Goal: Task Accomplishment & Management: Manage account settings

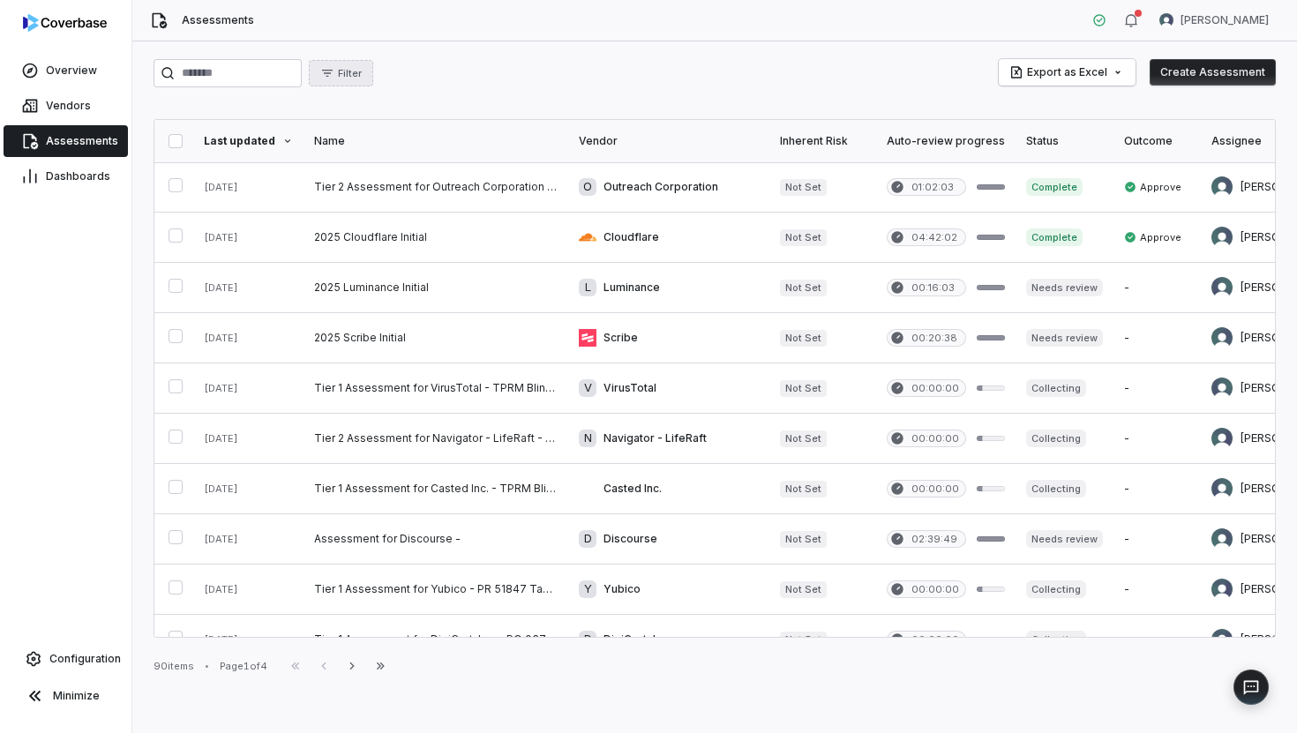
click at [355, 81] on button "Filter" at bounding box center [341, 73] width 64 height 26
click at [357, 180] on div "Assignee" at bounding box center [413, 182] width 169 height 28
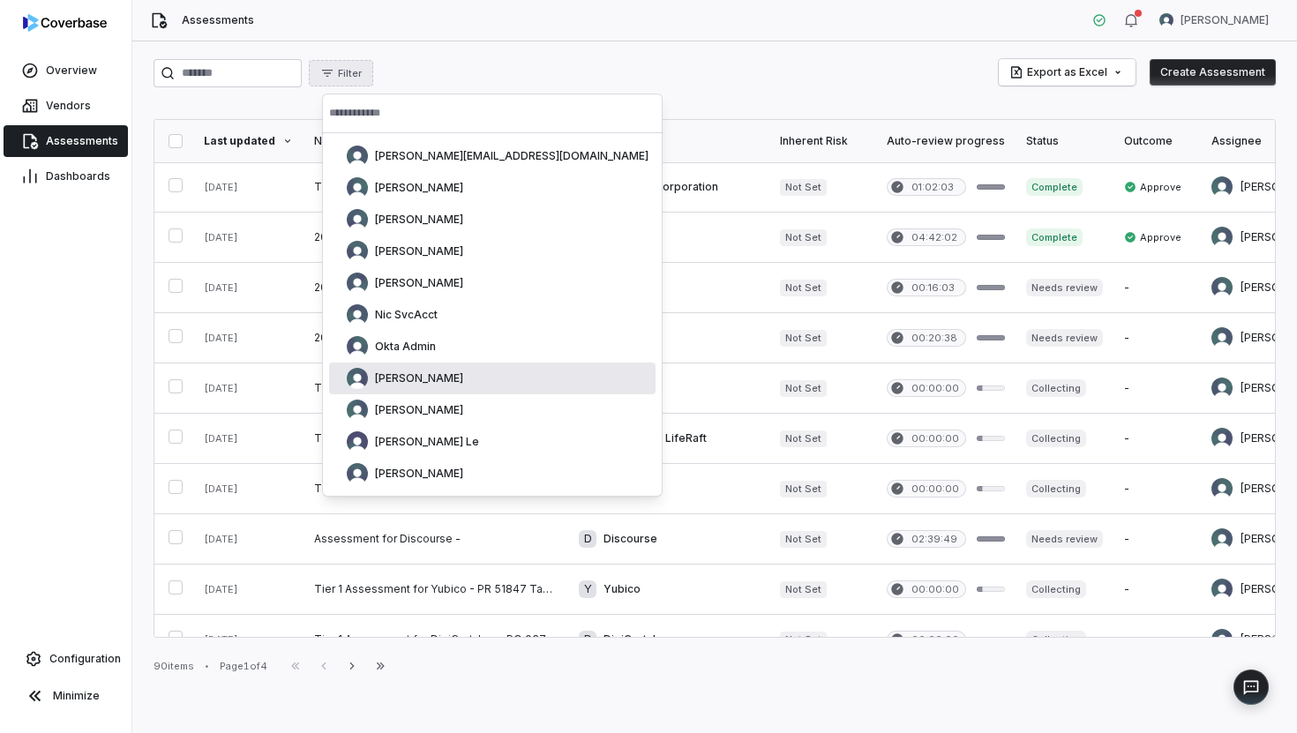
click at [397, 378] on span "[PERSON_NAME]" at bounding box center [419, 378] width 88 height 14
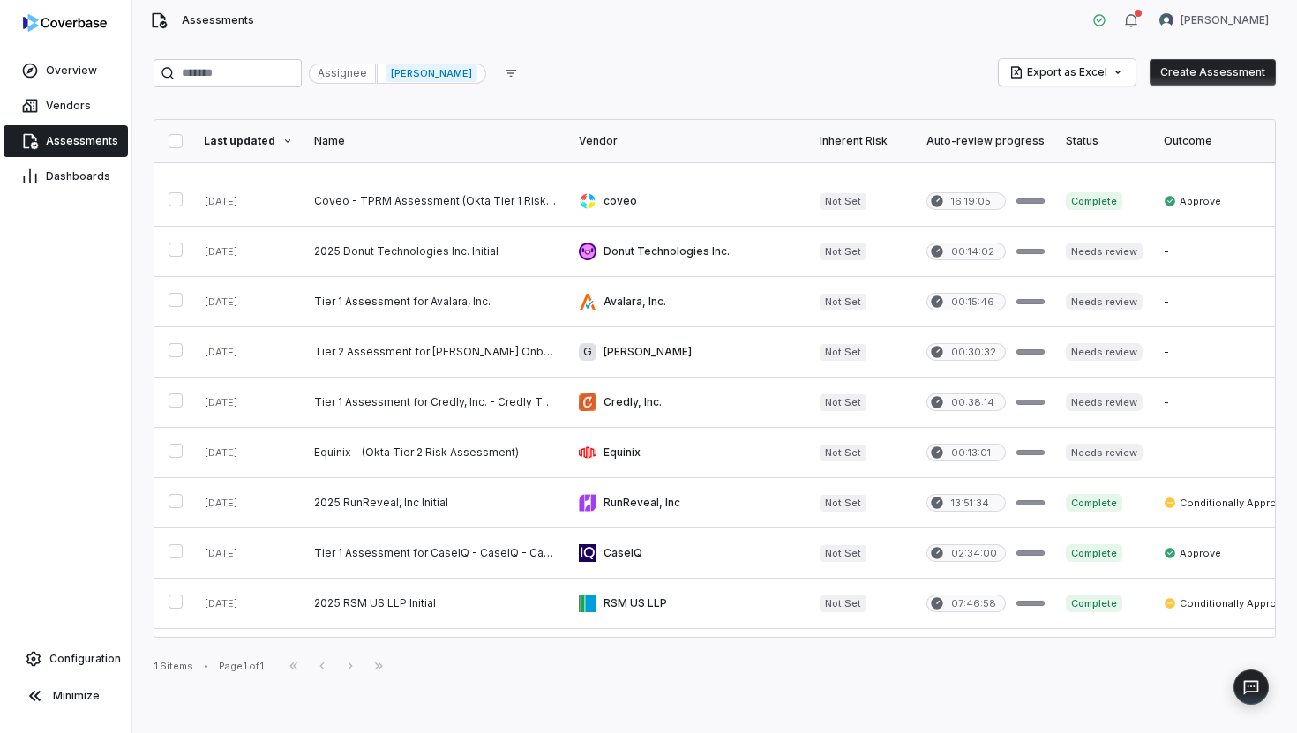
scroll to position [329, 0]
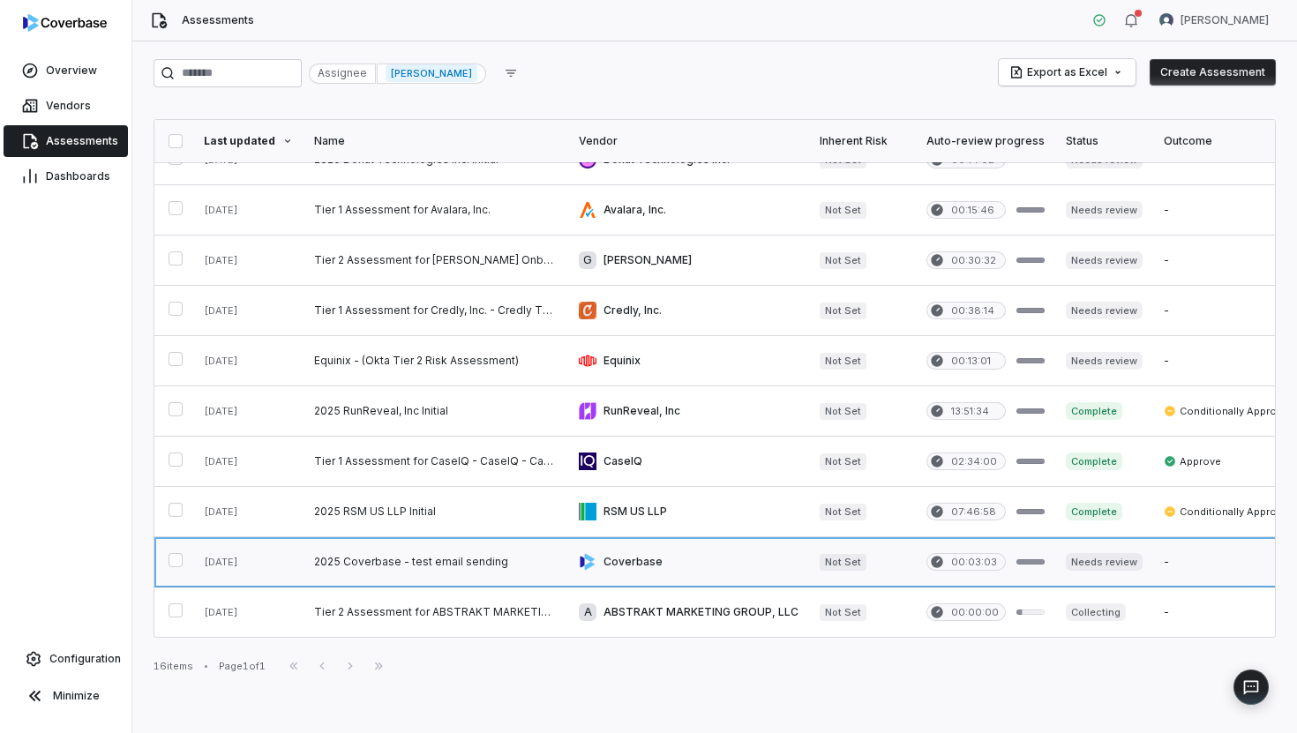
click at [415, 556] on link at bounding box center [435, 561] width 265 height 49
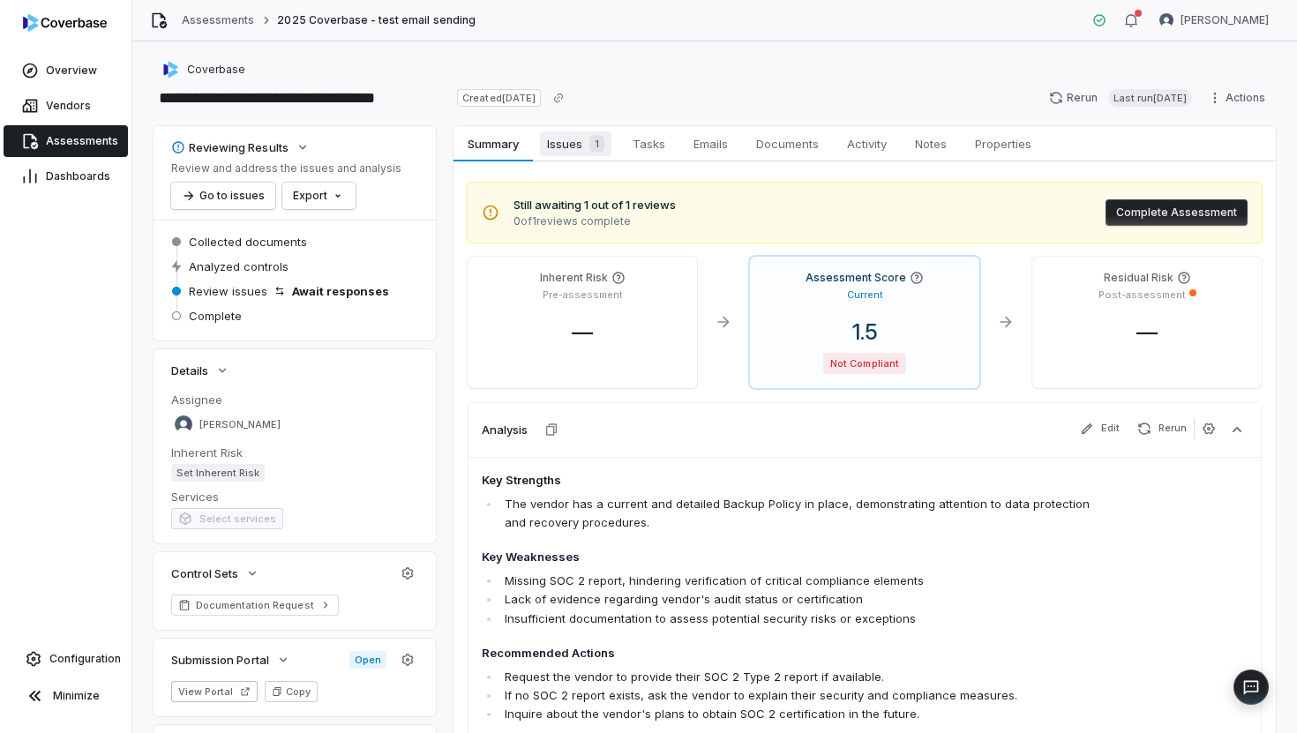
click at [565, 152] on span "Issues 1" at bounding box center [575, 143] width 71 height 25
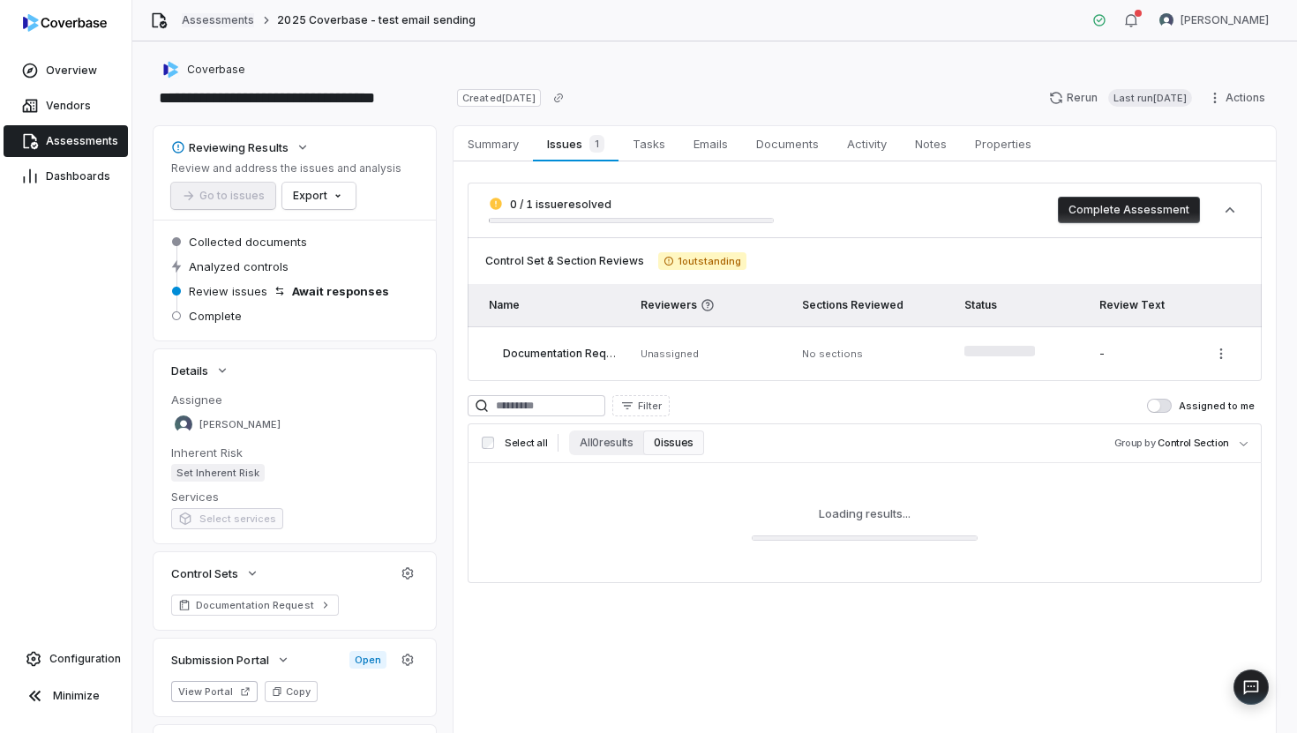
click at [234, 14] on link "Assessments" at bounding box center [218, 20] width 72 height 14
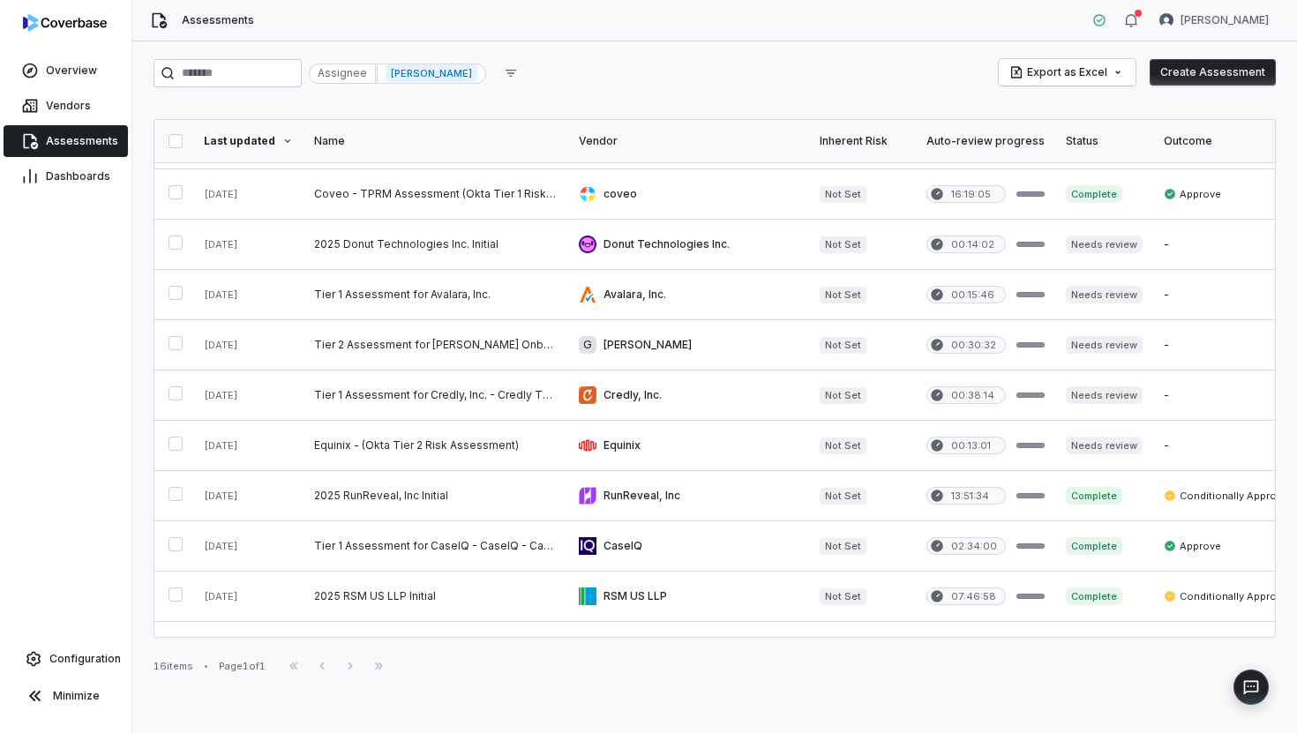
scroll to position [329, 0]
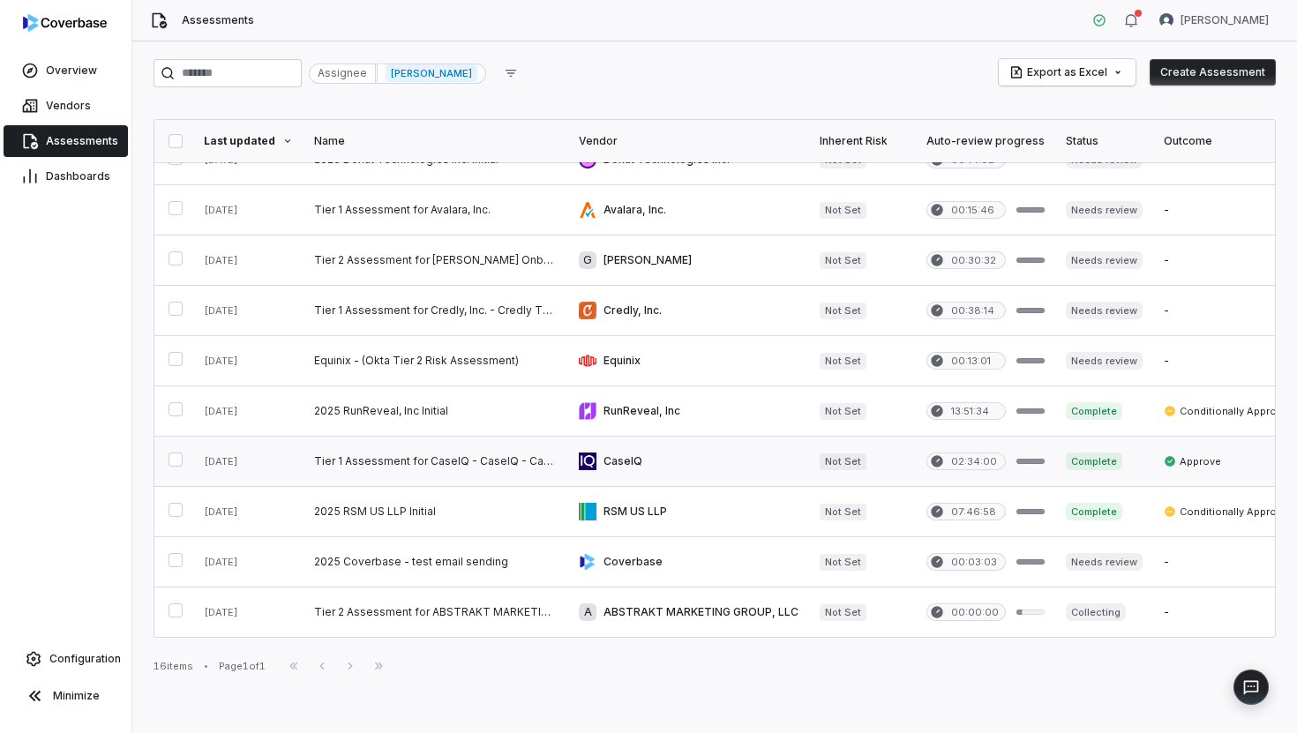
click at [326, 463] on link at bounding box center [435, 461] width 265 height 49
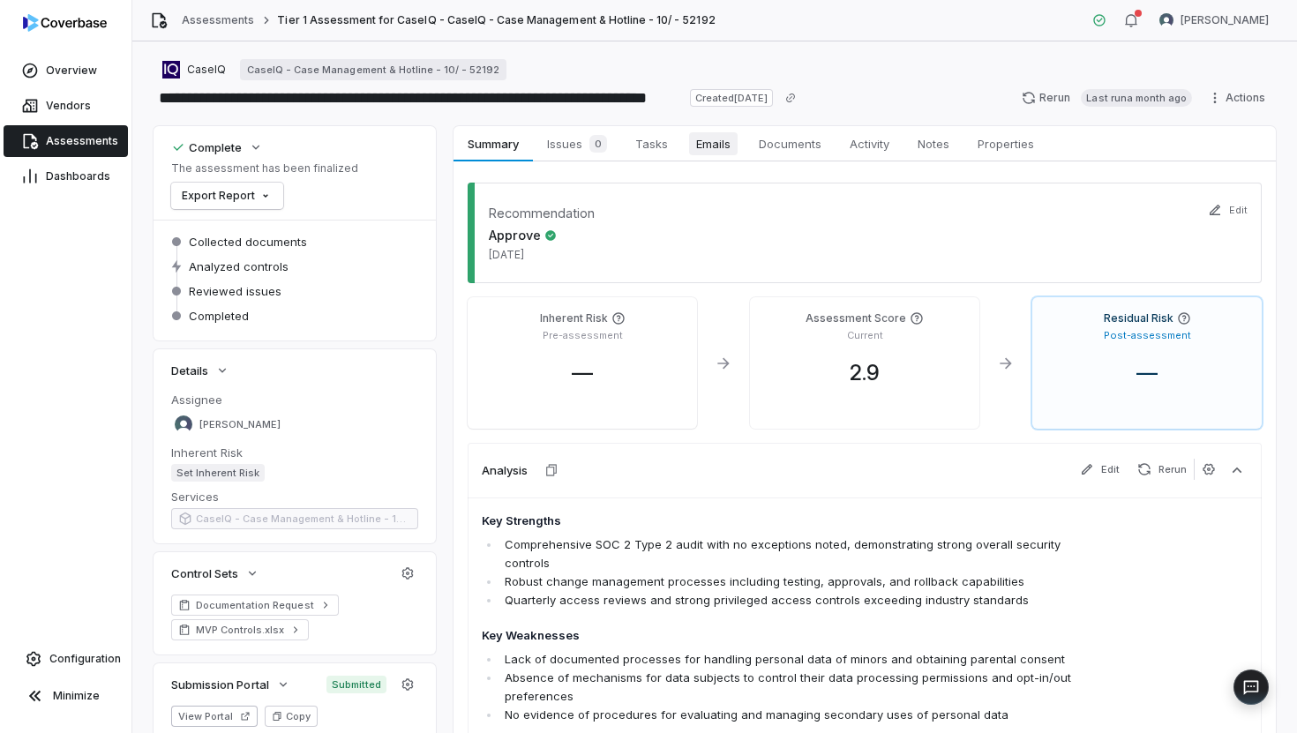
click at [701, 145] on span "Emails" at bounding box center [713, 143] width 49 height 23
type textarea "*"
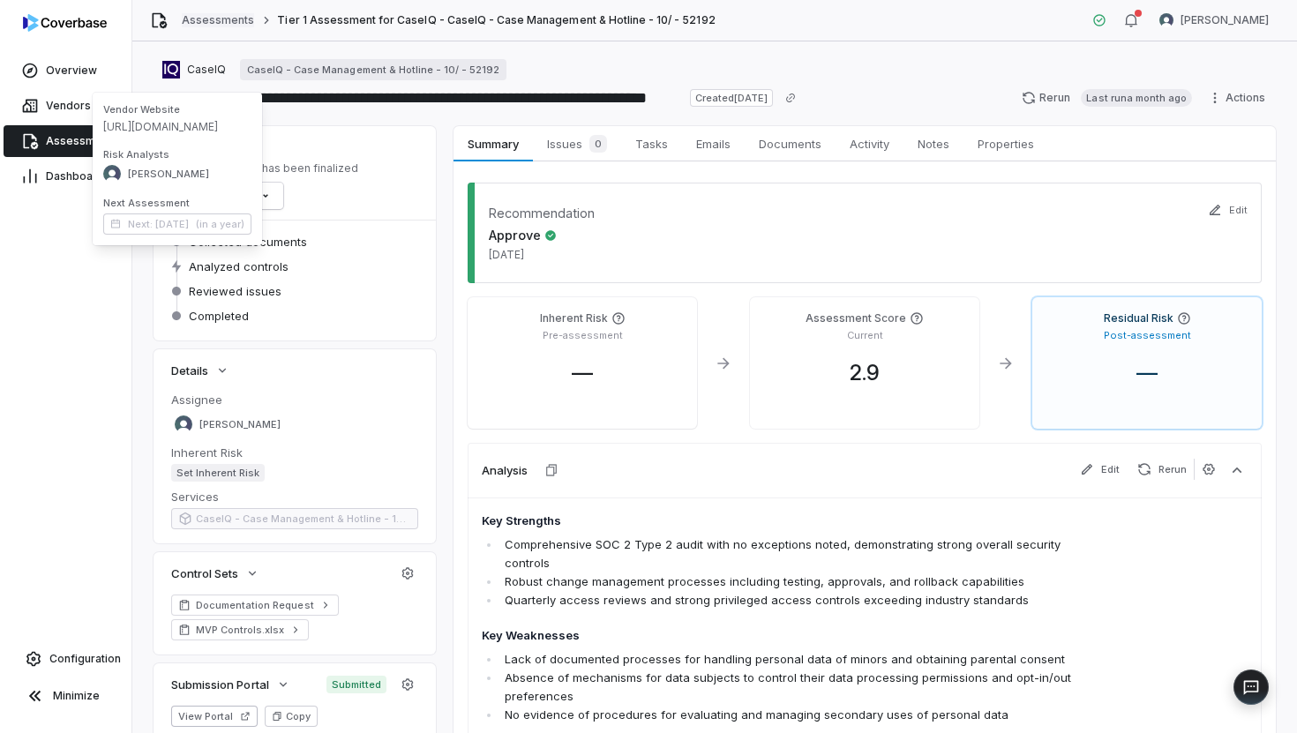
click at [208, 21] on link "Assessments" at bounding box center [218, 20] width 72 height 14
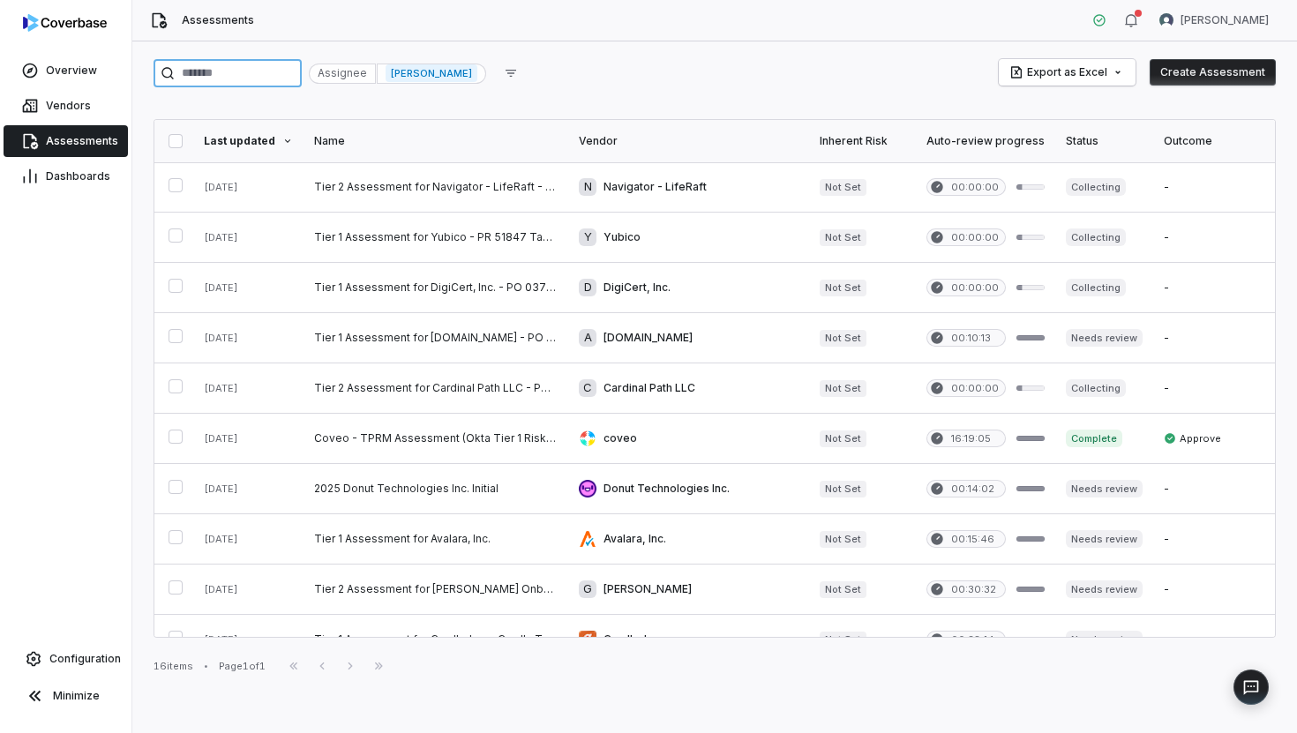
click at [259, 71] on input "search" at bounding box center [227, 73] width 148 height 28
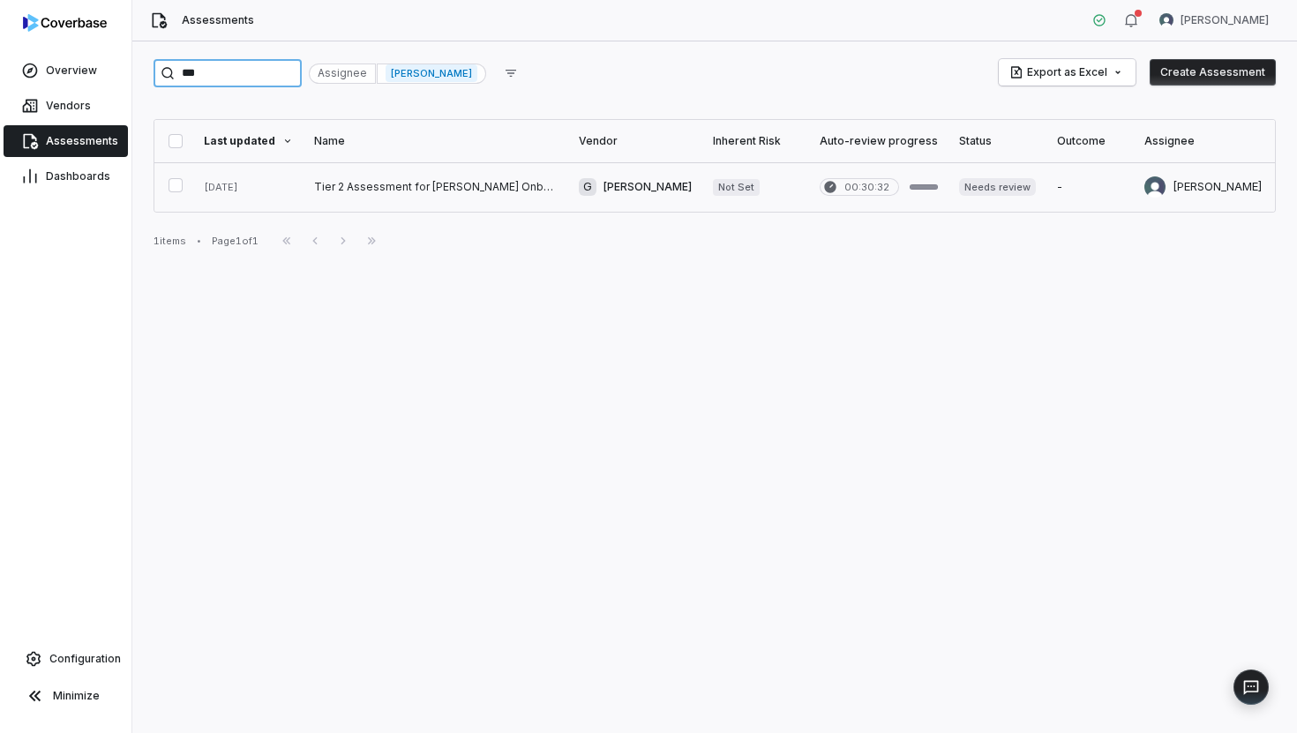
type input "***"
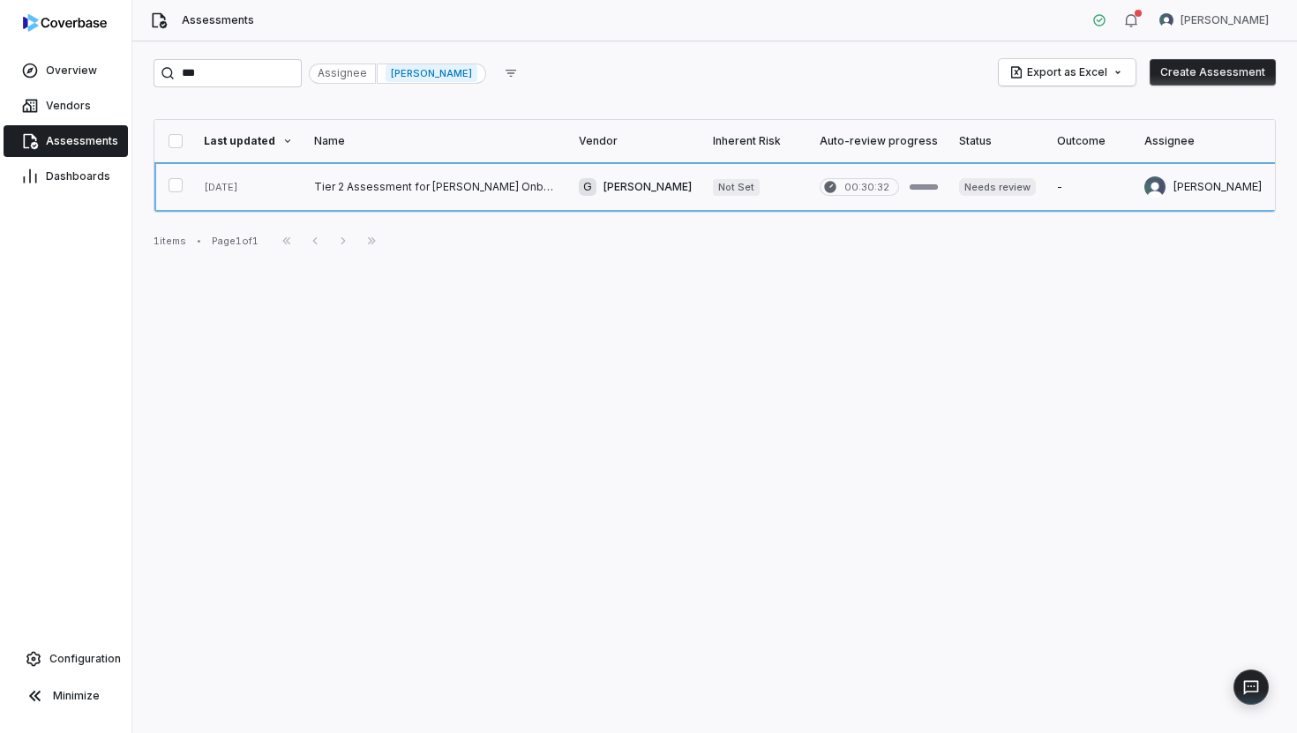
click at [359, 194] on link at bounding box center [435, 186] width 265 height 49
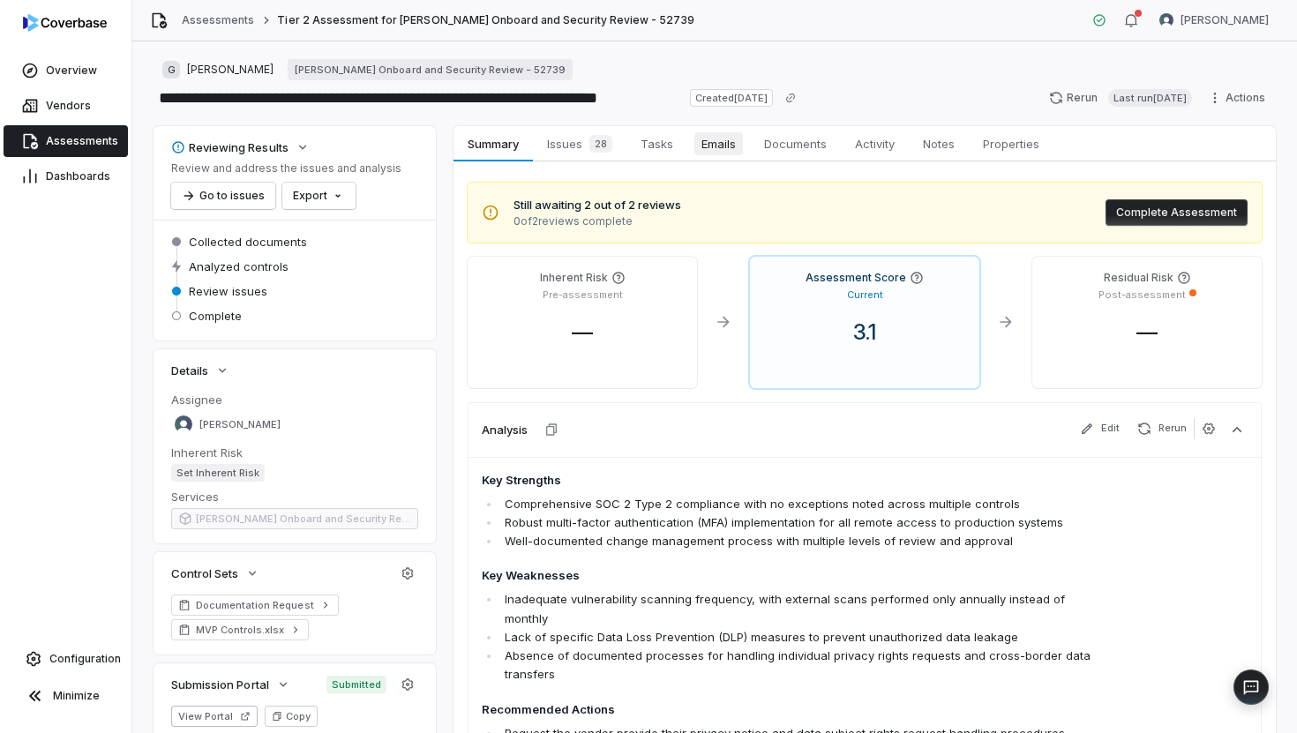
click at [711, 156] on link "Emails Emails" at bounding box center [718, 143] width 63 height 35
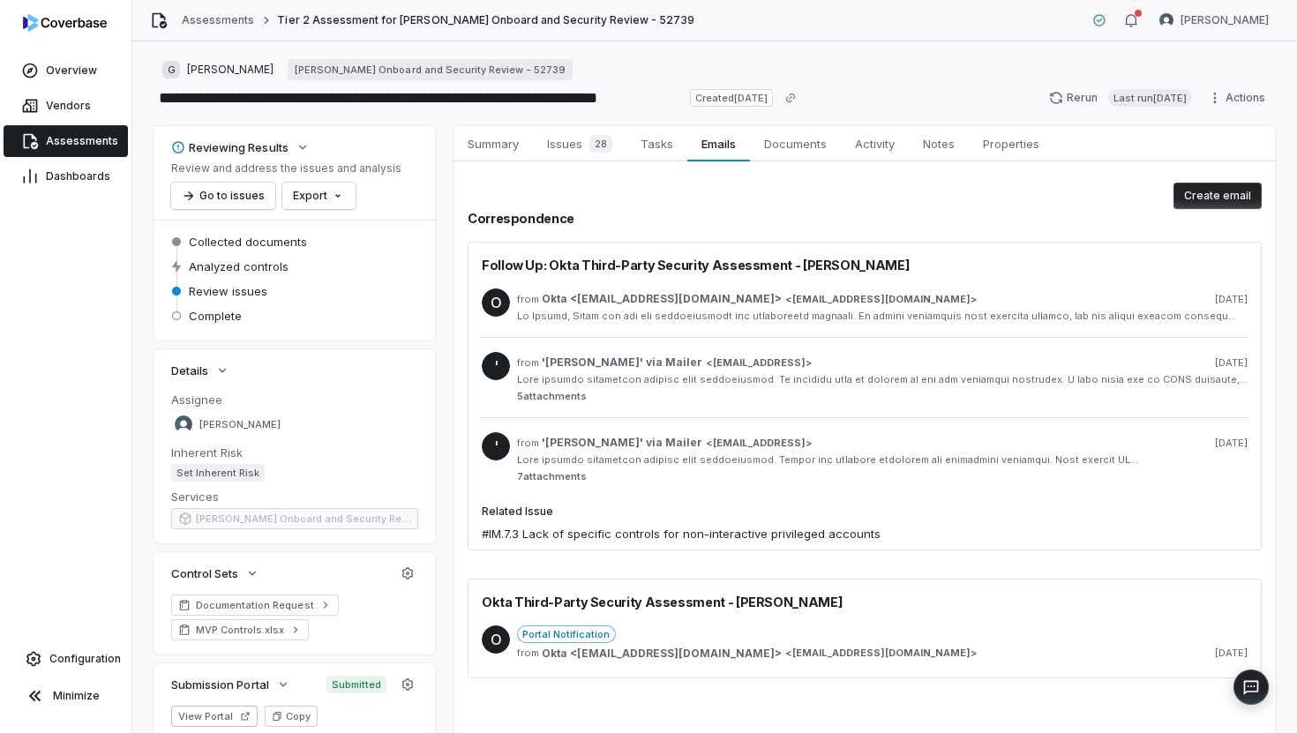
click at [723, 310] on div at bounding box center [882, 316] width 730 height 13
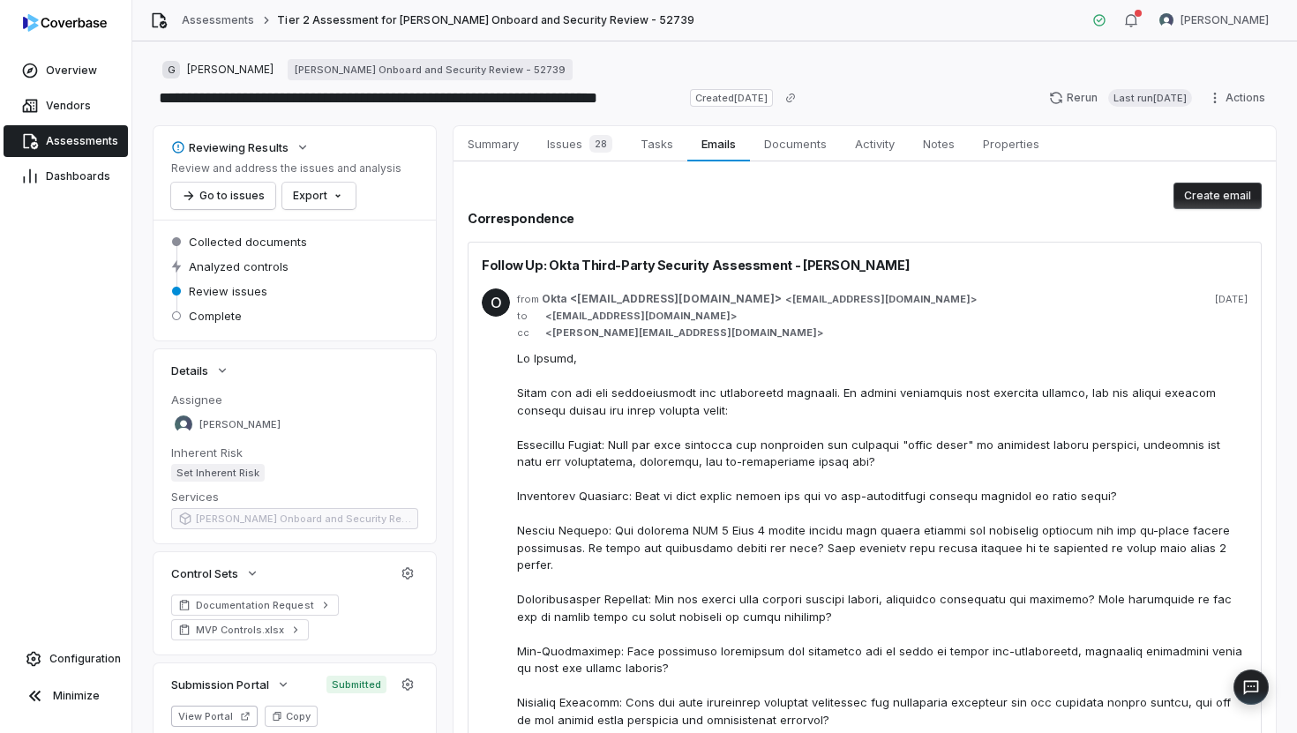
click at [987, 273] on div "Follow Up: Okta Third-Party Security Assessment - [PERSON_NAME]" at bounding box center [865, 265] width 766 height 19
click at [741, 261] on span "Follow Up: Okta Third-Party Security Assessment - [PERSON_NAME]" at bounding box center [695, 265] width 427 height 19
click at [792, 303] on span "[EMAIL_ADDRESS][DOMAIN_NAME]" at bounding box center [881, 299] width 178 height 13
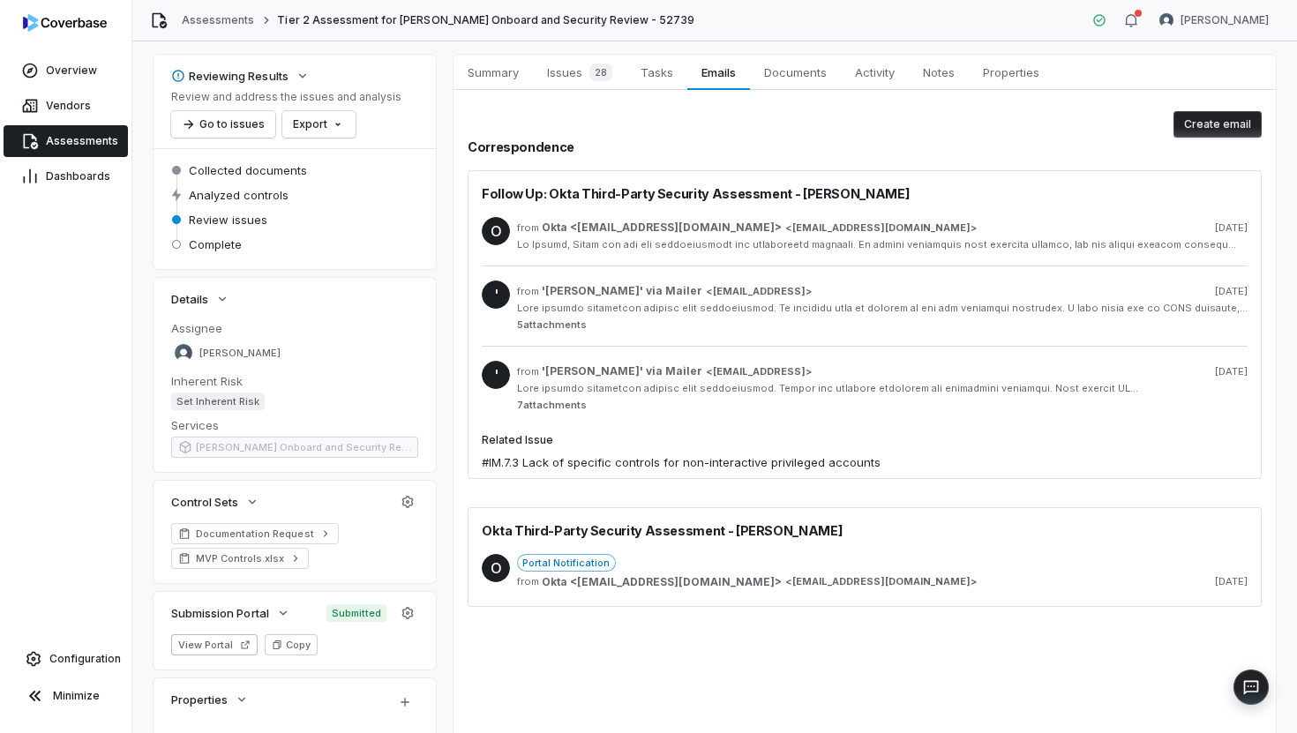
scroll to position [75, 0]
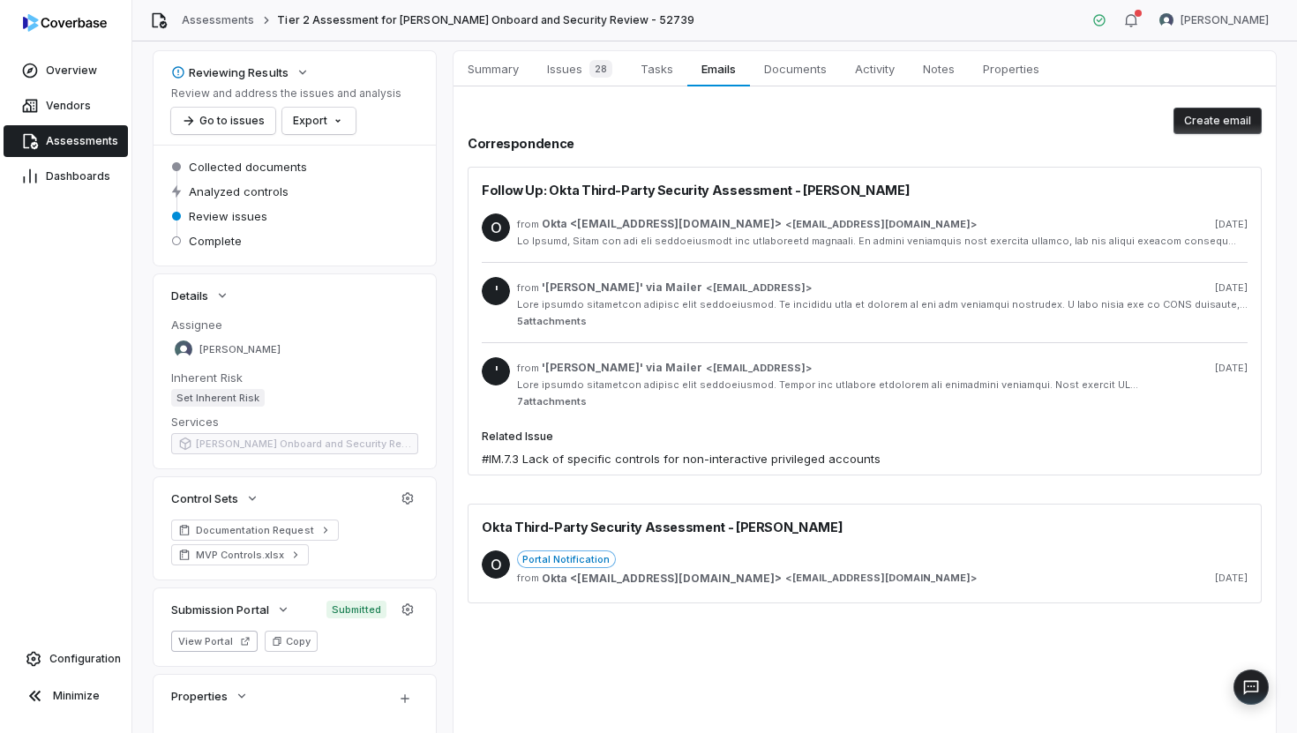
click at [745, 564] on div "Portal Notification" at bounding box center [882, 559] width 730 height 18
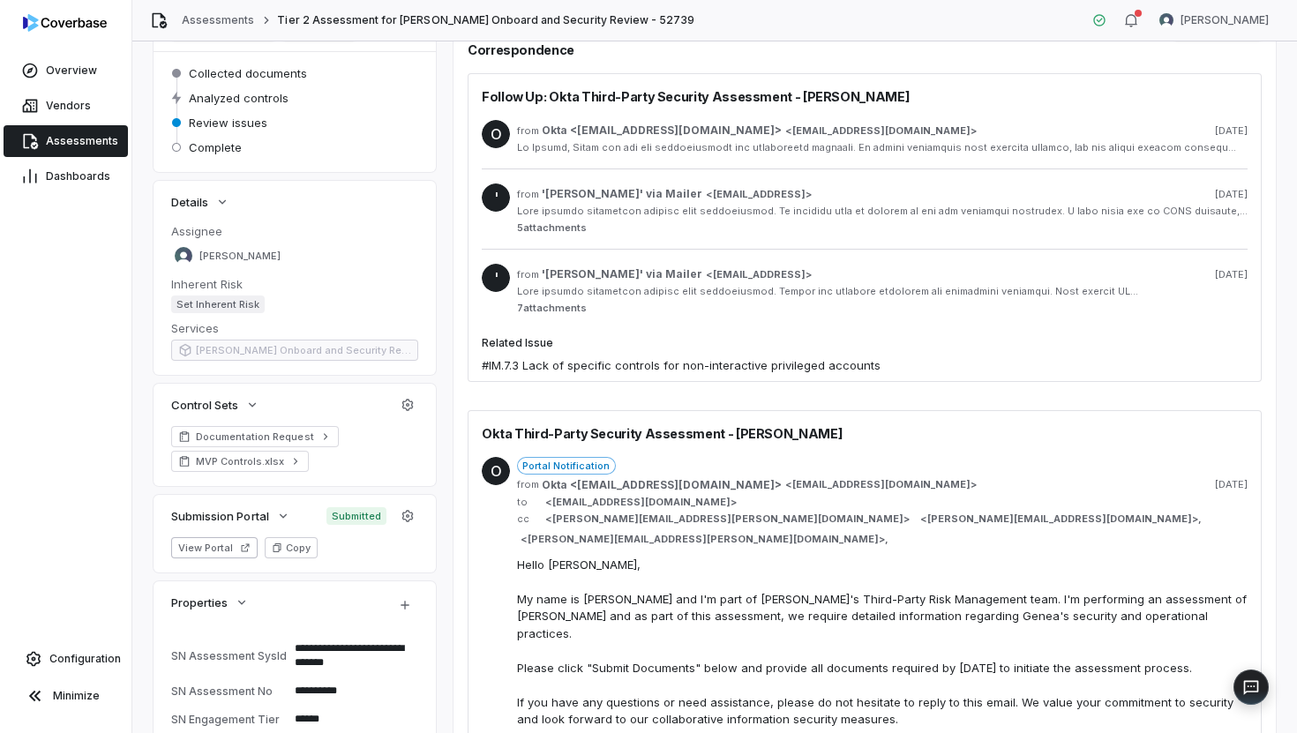
scroll to position [166, 0]
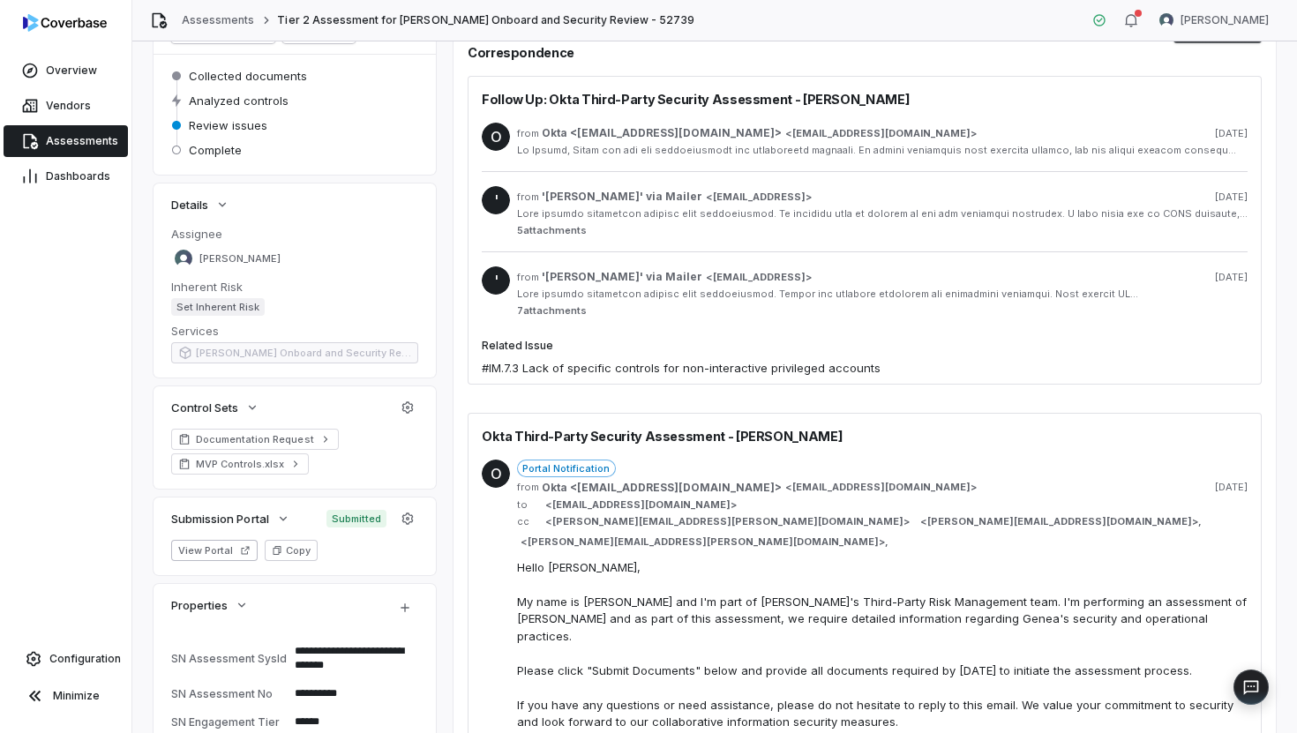
click at [763, 295] on div at bounding box center [882, 294] width 730 height 13
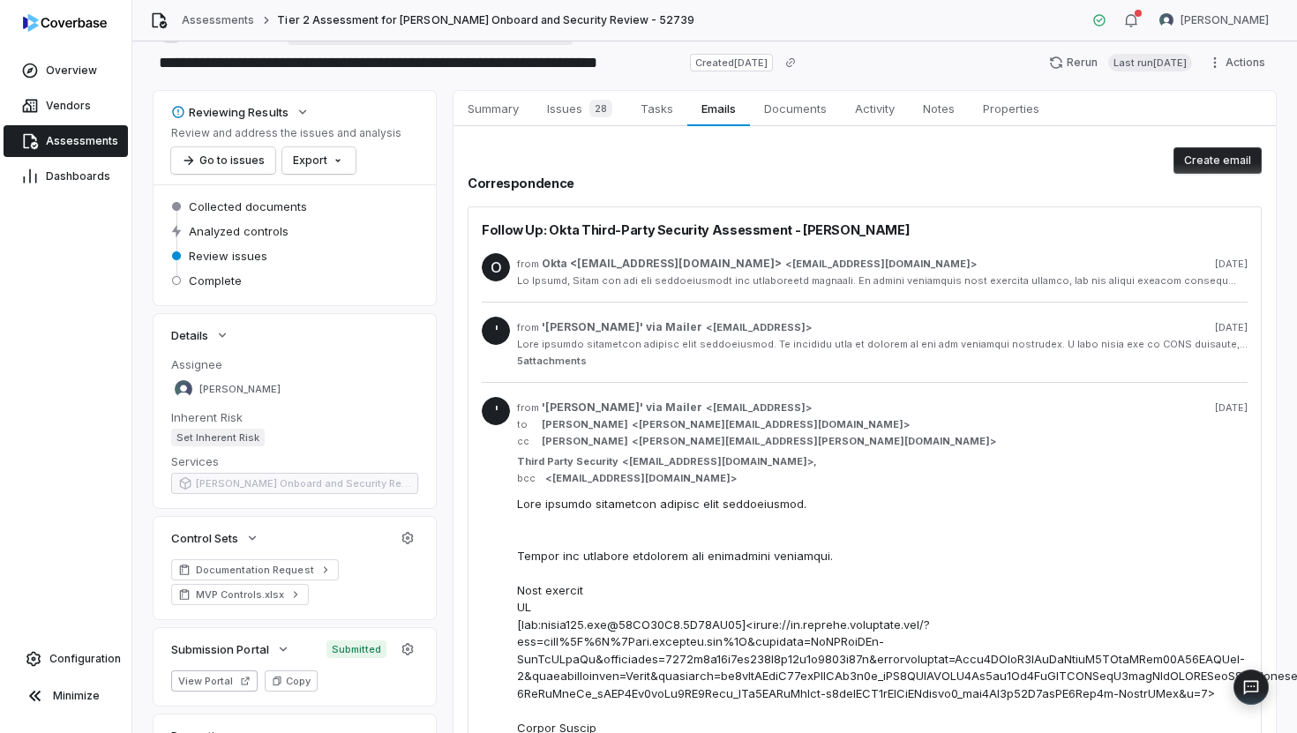
scroll to position [31, 0]
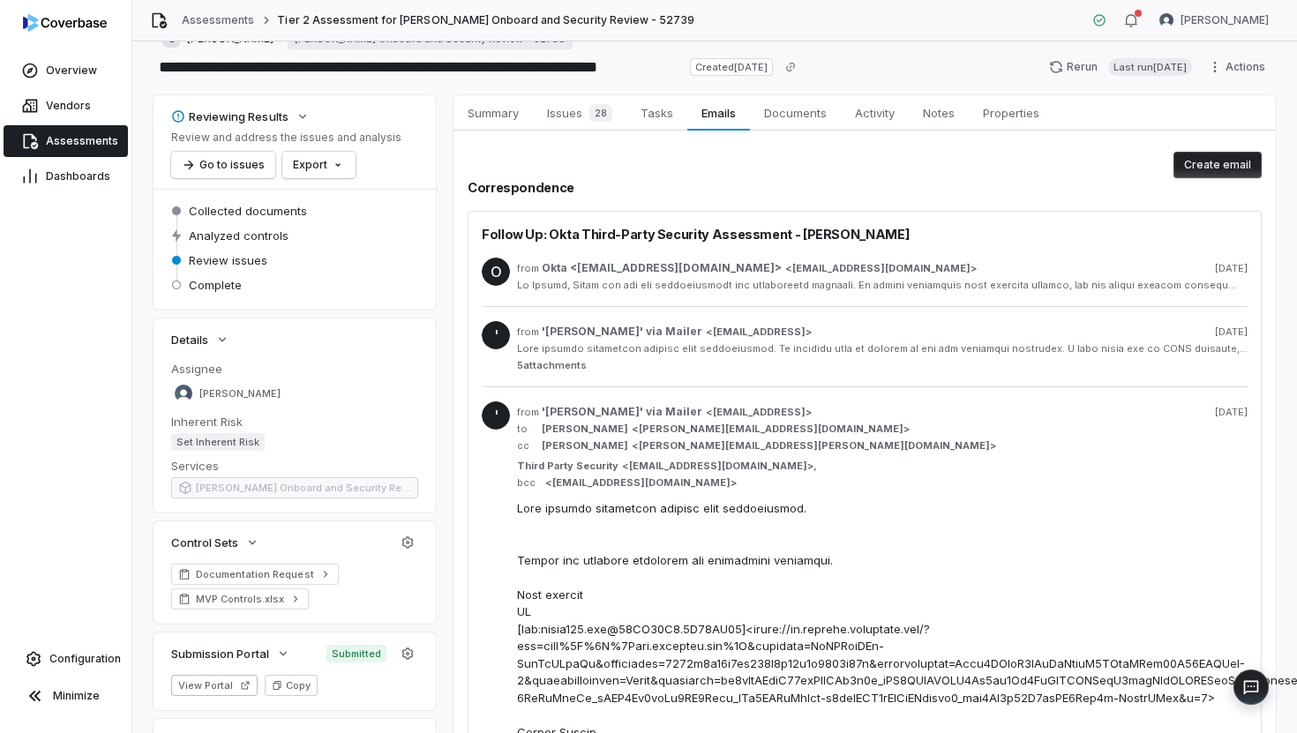
click at [782, 350] on div at bounding box center [882, 348] width 730 height 13
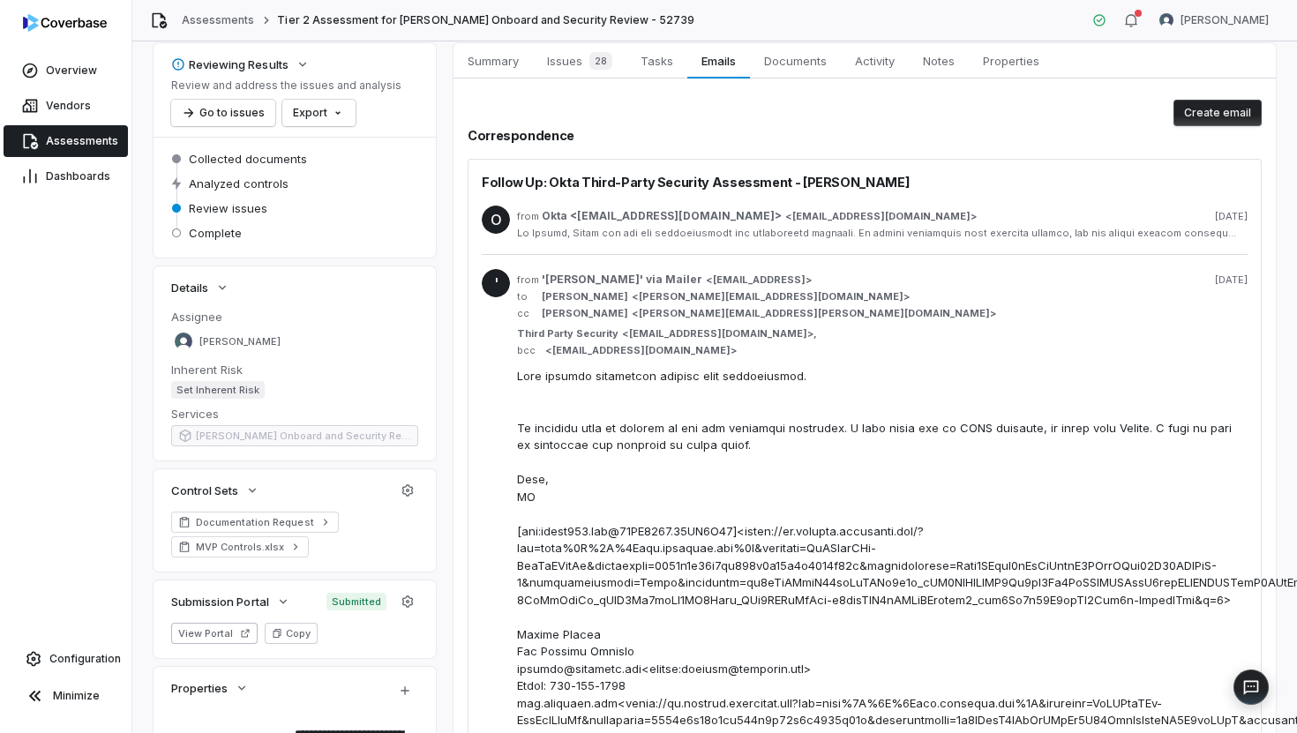
scroll to position [0, 0]
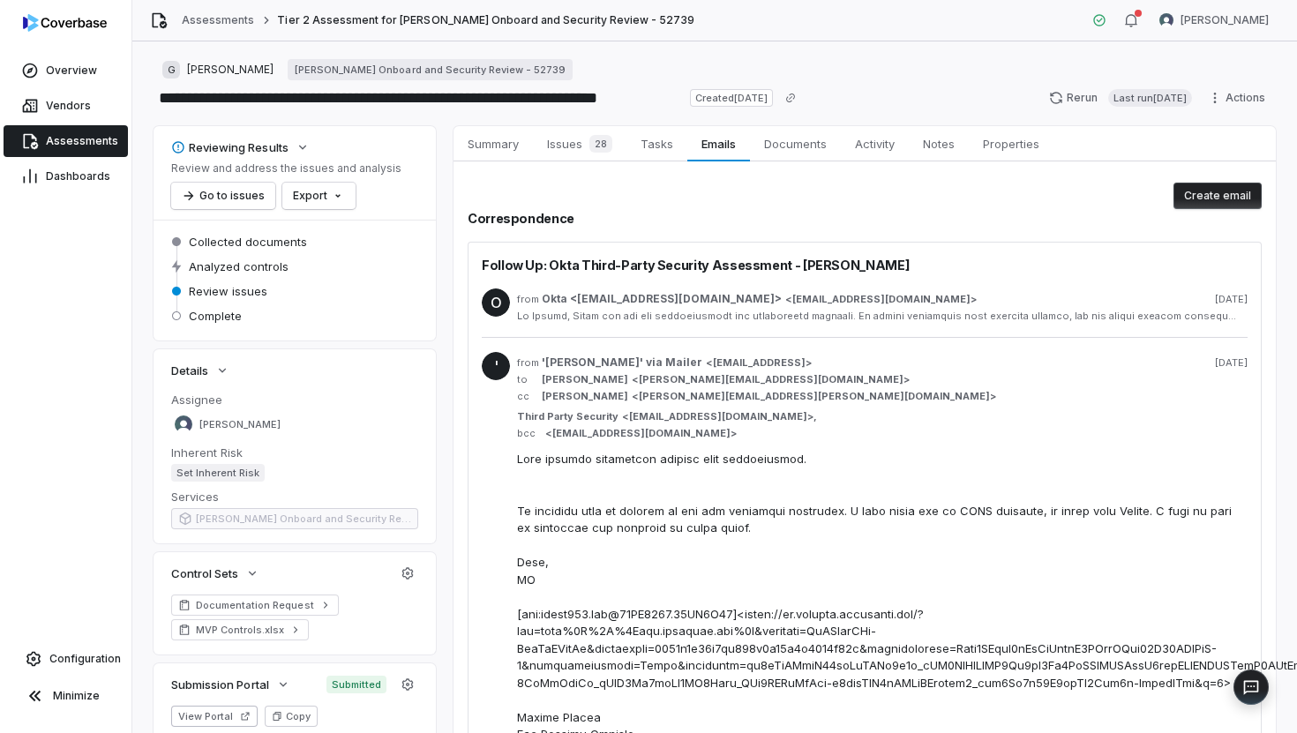
click at [773, 306] on div "from Okta <[EMAIL_ADDRESS][DOMAIN_NAME]> < [EMAIL_ADDRESS][DOMAIN_NAME] > [DATE]" at bounding box center [882, 305] width 730 height 34
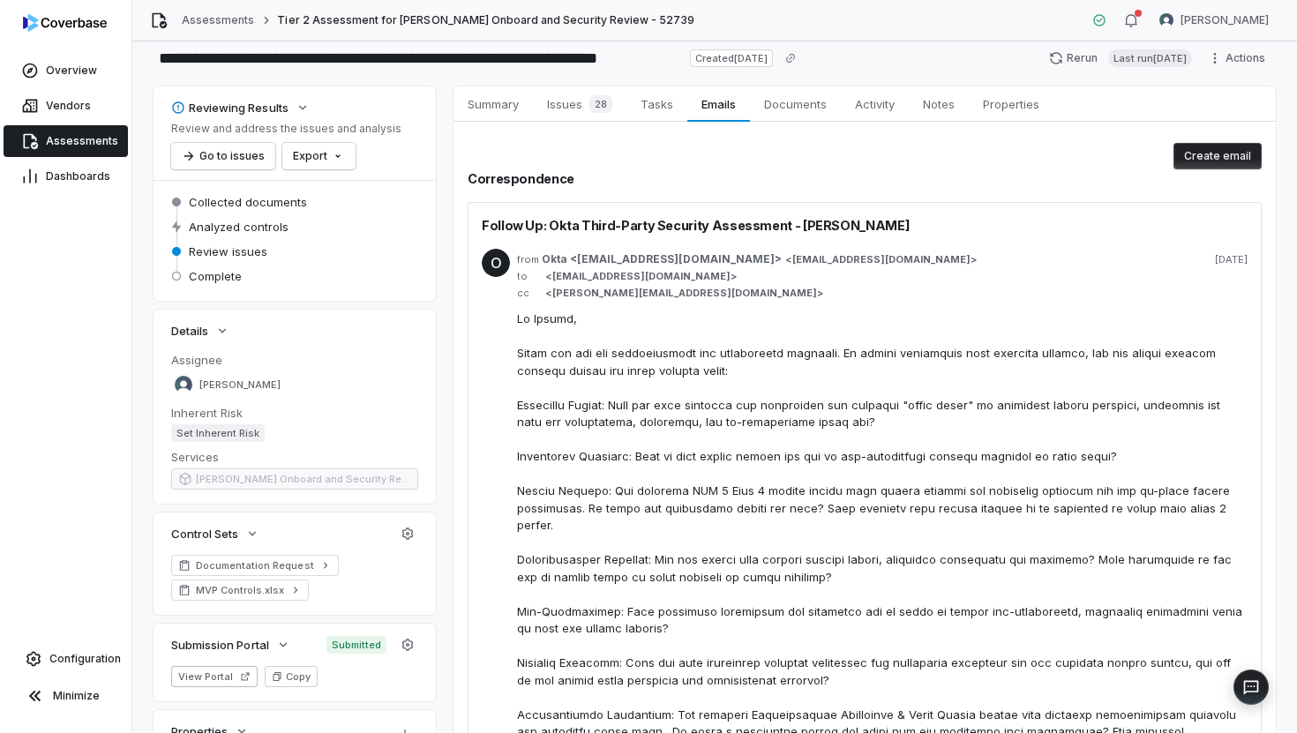
scroll to position [33, 0]
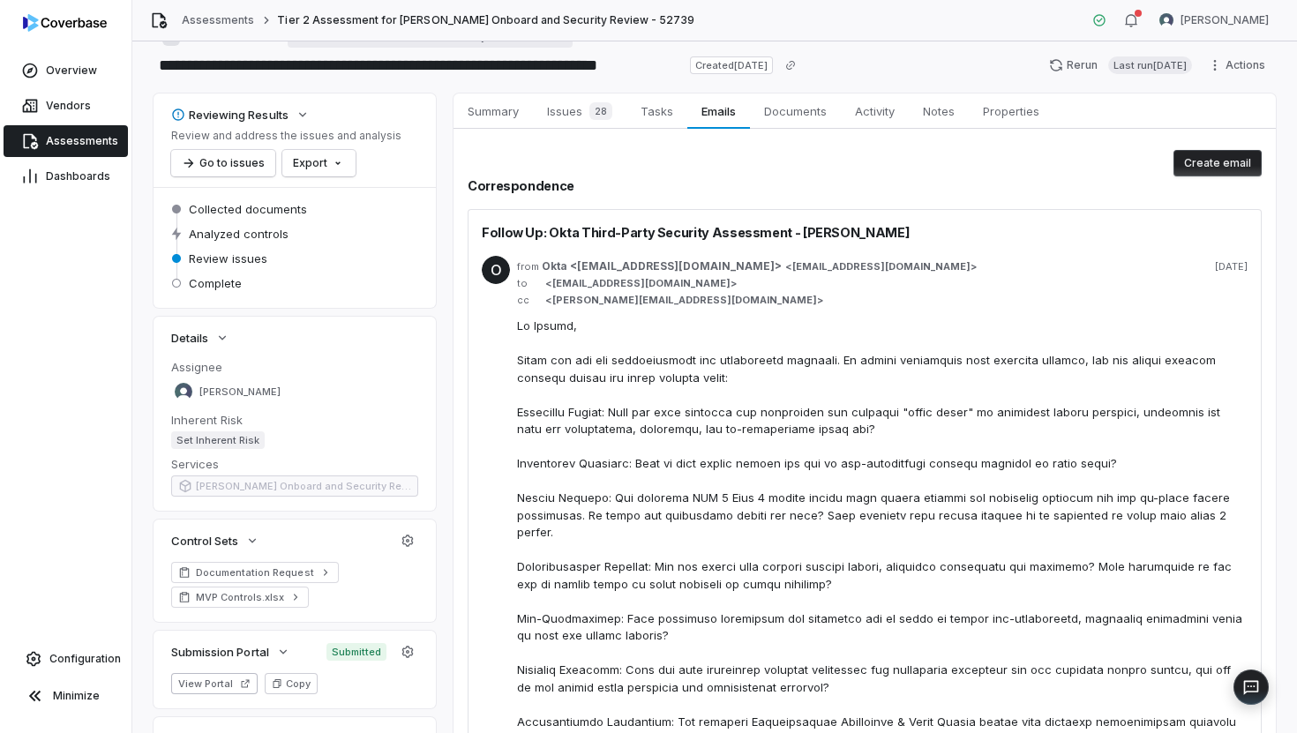
type textarea "*"
